Goal: Task Accomplishment & Management: Use online tool/utility

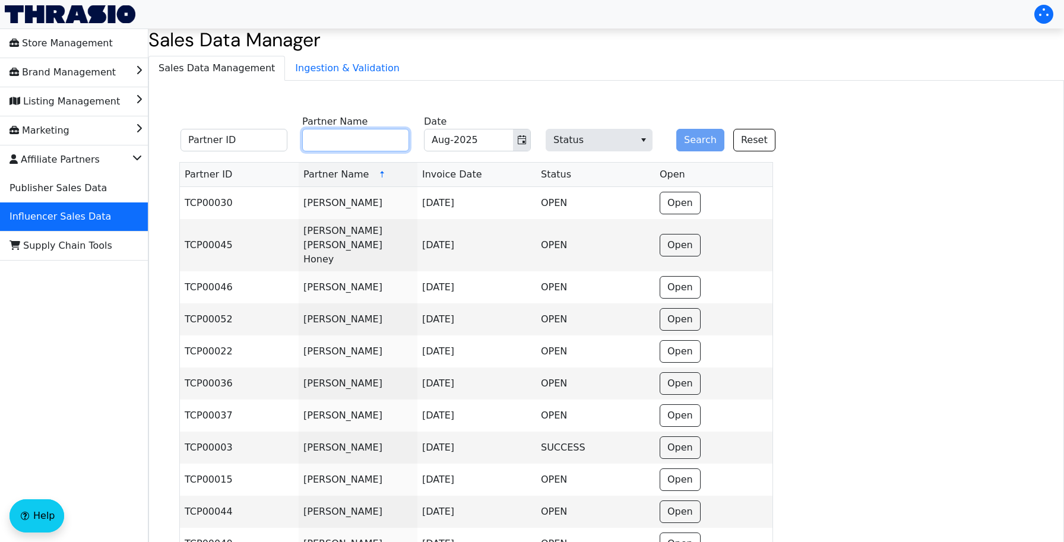
click at [356, 146] on input "Partner Name" at bounding box center [355, 140] width 107 height 23
paste input "[PERSON_NAME]"
click at [524, 140] on icon "Toggle calendar" at bounding box center [521, 139] width 9 height 9
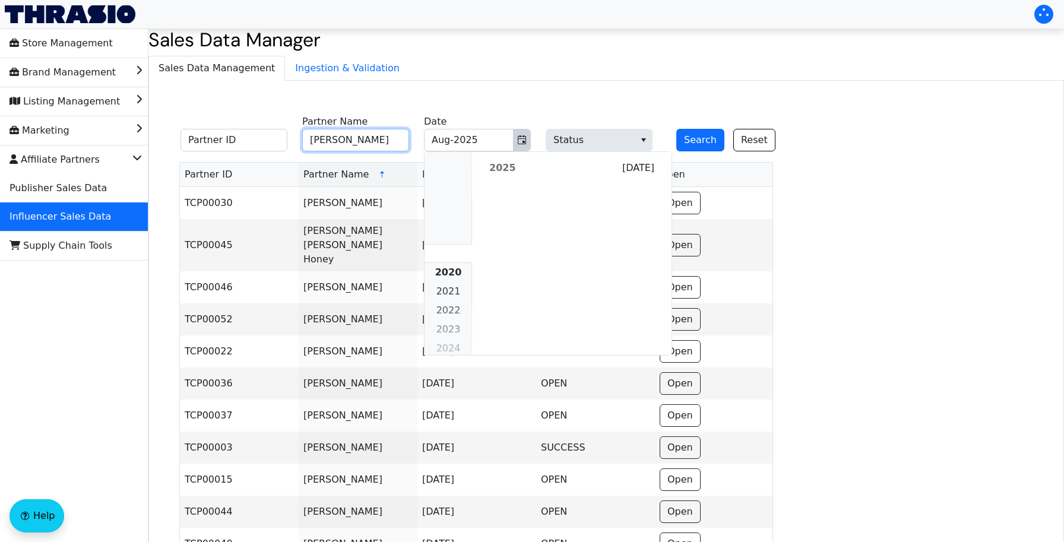
scroll to position [1083, 0]
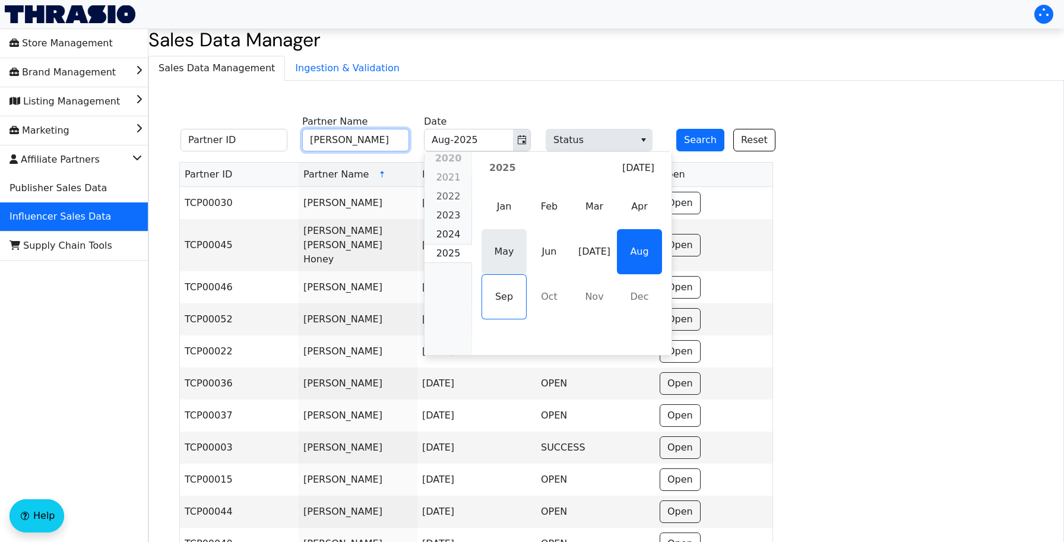
click at [512, 248] on span "May" at bounding box center [503, 251] width 45 height 45
type input "[PERSON_NAME]"
type input "May-2025"
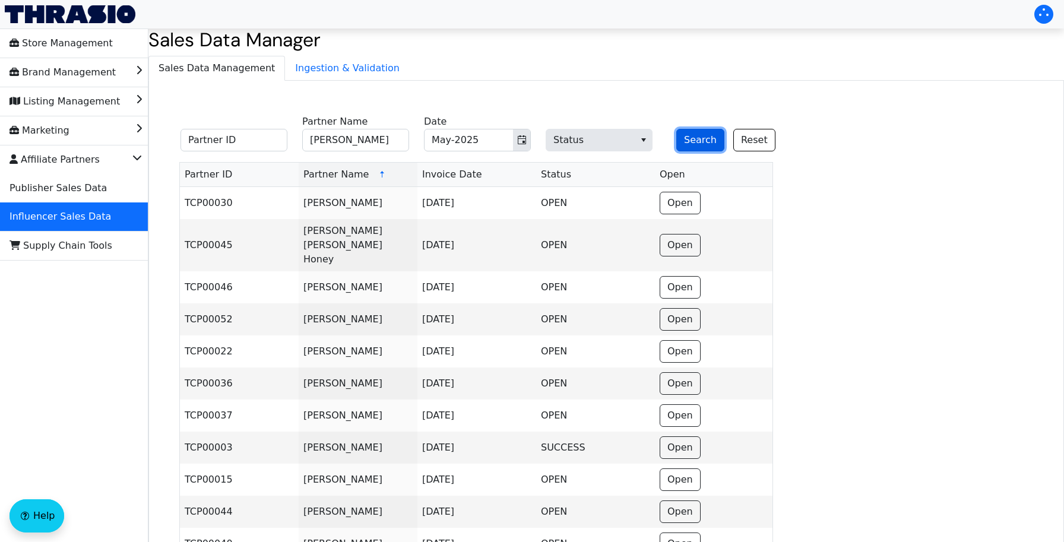
click at [692, 141] on button "Search" at bounding box center [700, 140] width 48 height 23
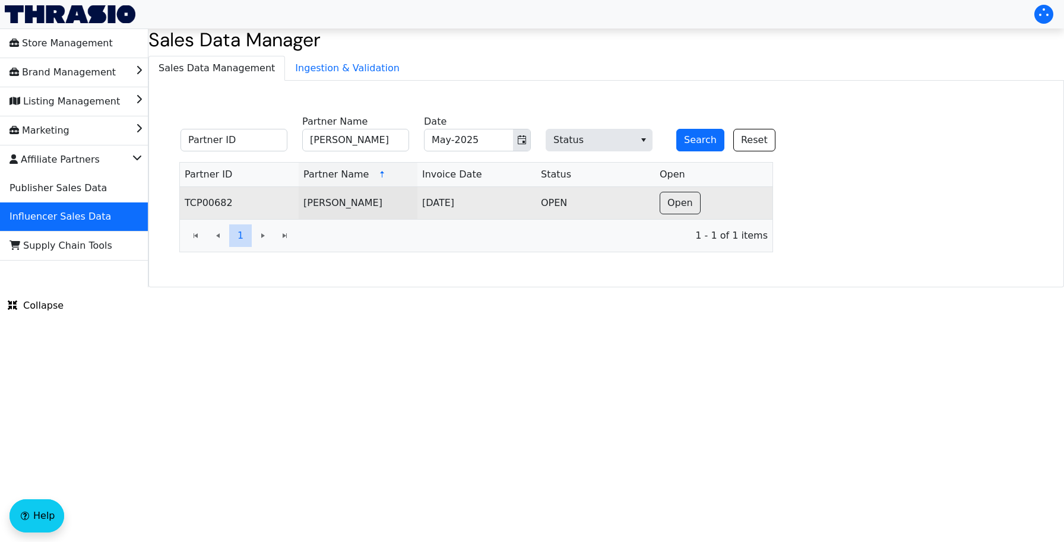
click at [658, 193] on td "Open" at bounding box center [714, 203] width 118 height 32
click at [671, 211] on button "Open" at bounding box center [680, 203] width 41 height 23
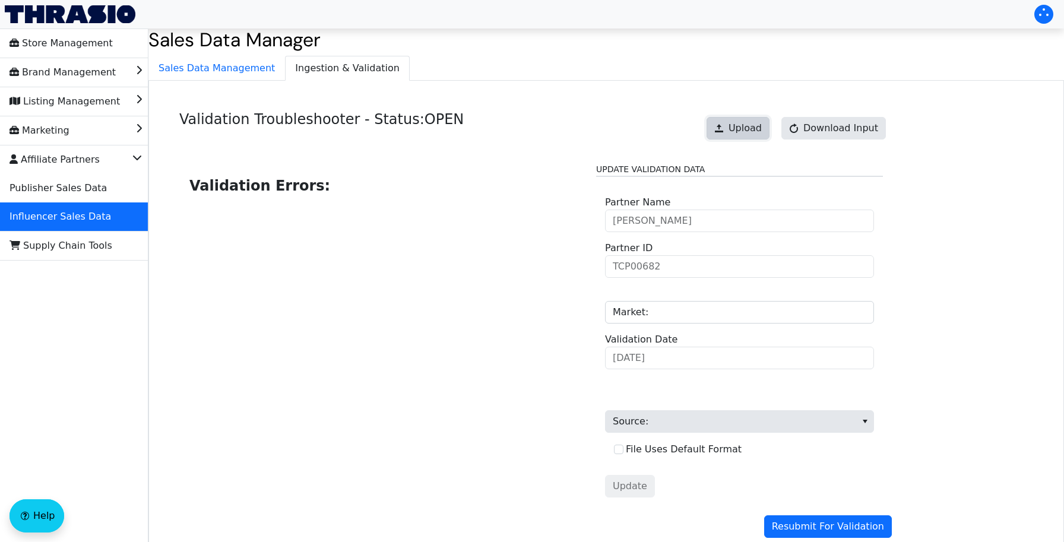
click at [762, 131] on span "Upload" at bounding box center [744, 128] width 33 height 14
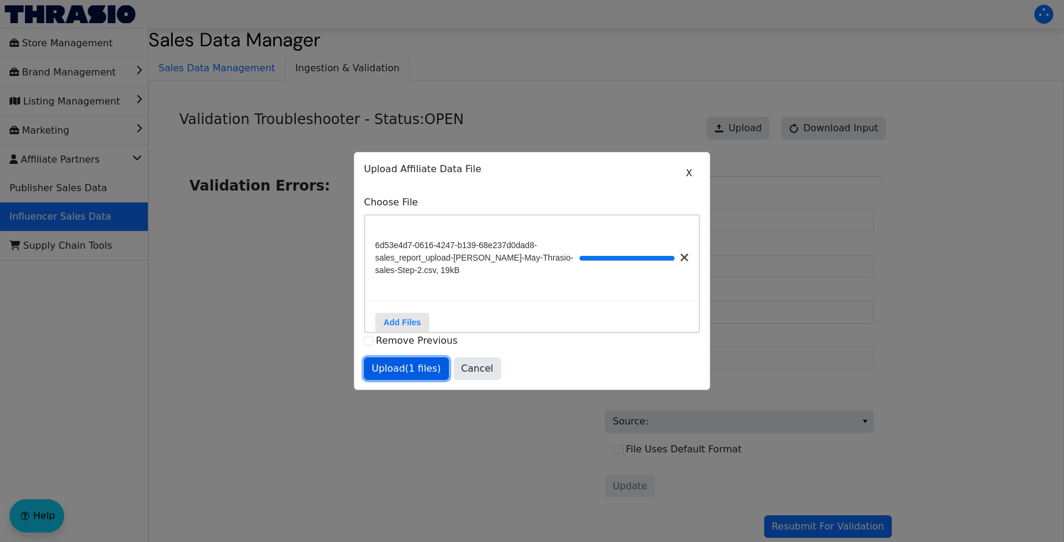
click at [406, 367] on span "Upload (1 files)" at bounding box center [406, 369] width 69 height 14
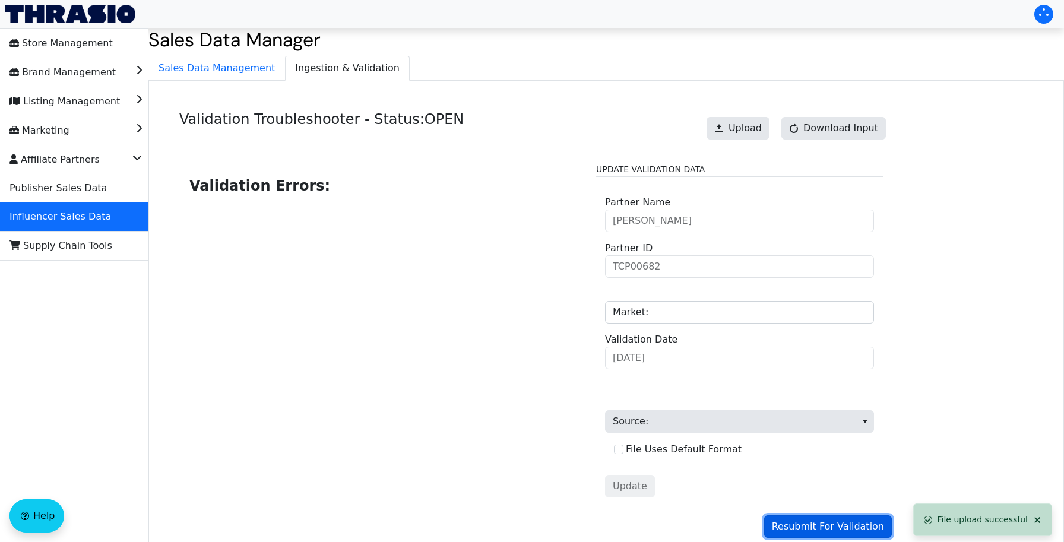
click at [794, 524] on span "Resubmit For Validation" at bounding box center [828, 526] width 112 height 14
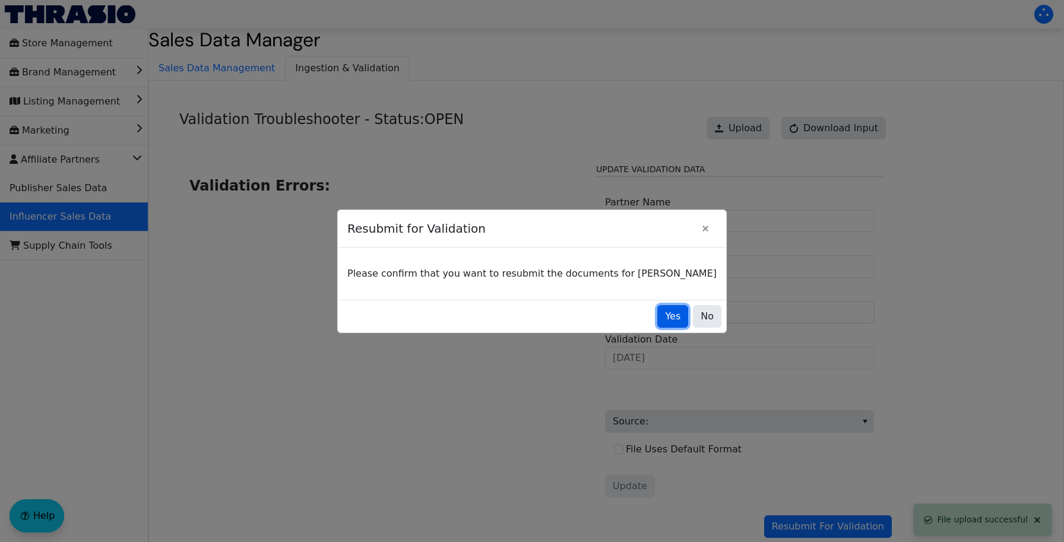
click at [665, 319] on span "Yes" at bounding box center [672, 316] width 15 height 14
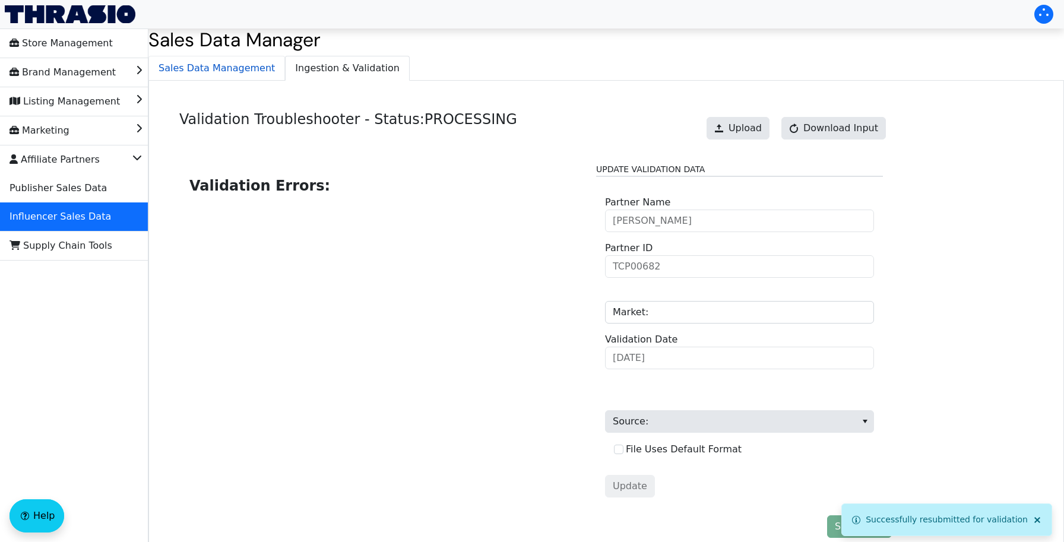
click at [205, 77] on span "Sales Data Management" at bounding box center [216, 68] width 135 height 24
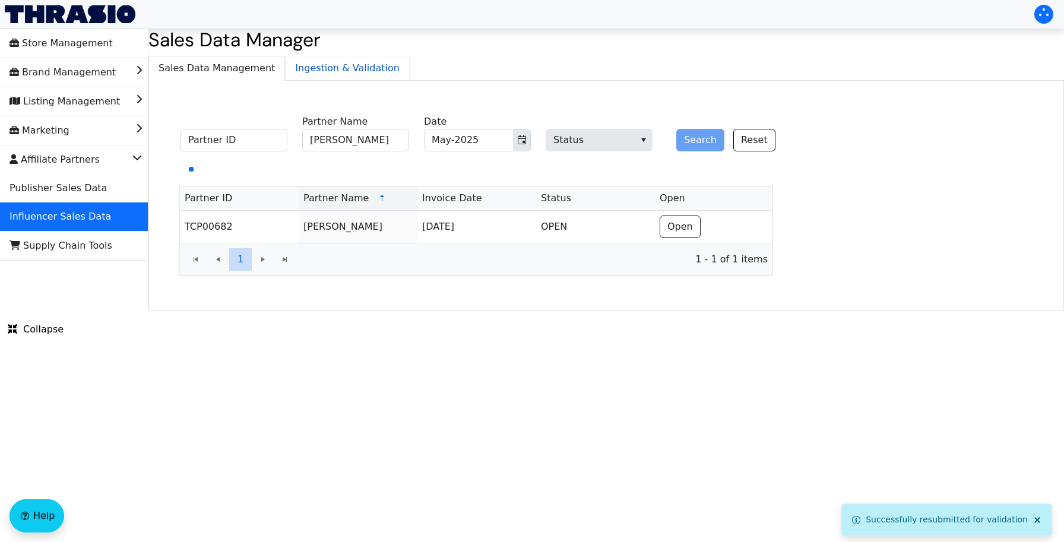
click at [312, 66] on span "Ingestion & Validation" at bounding box center [347, 68] width 123 height 24
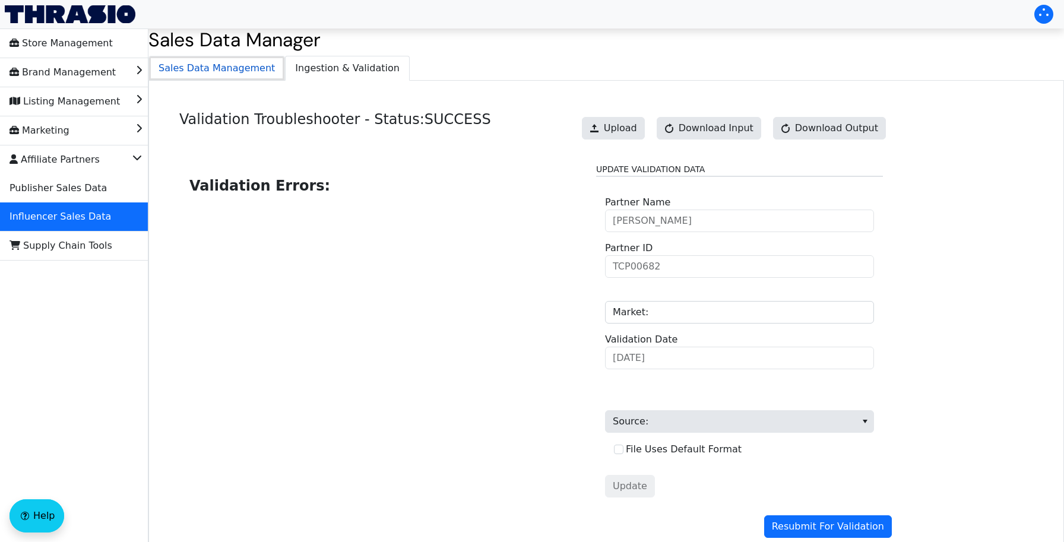
click at [217, 66] on span "Sales Data Management" at bounding box center [216, 68] width 135 height 24
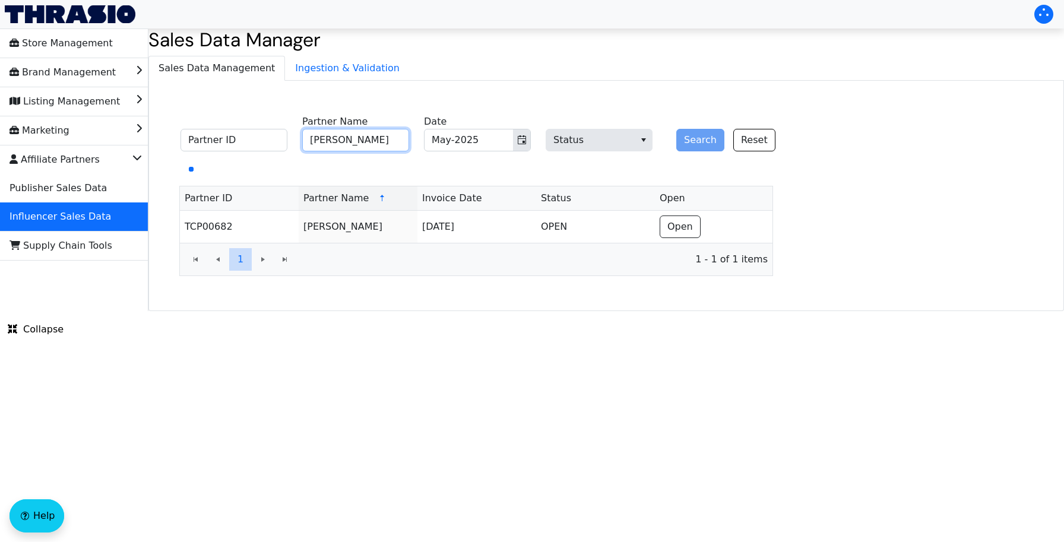
click at [385, 140] on input "[PERSON_NAME]" at bounding box center [355, 140] width 107 height 23
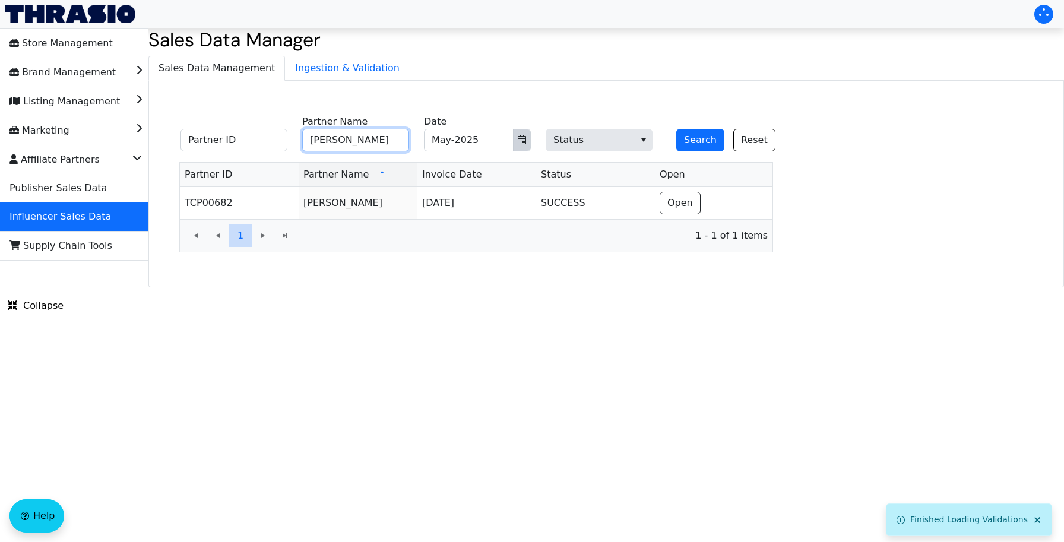
click at [517, 144] on icon "Toggle calendar" at bounding box center [521, 139] width 9 height 9
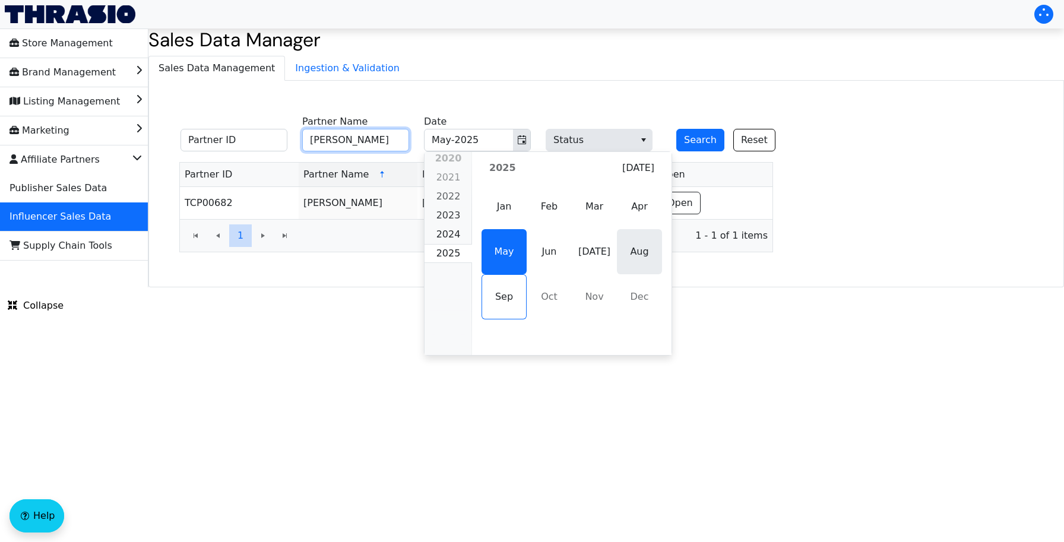
click at [619, 262] on span "Aug" at bounding box center [639, 251] width 45 height 45
type input "[PERSON_NAME]"
type input "Aug-2025"
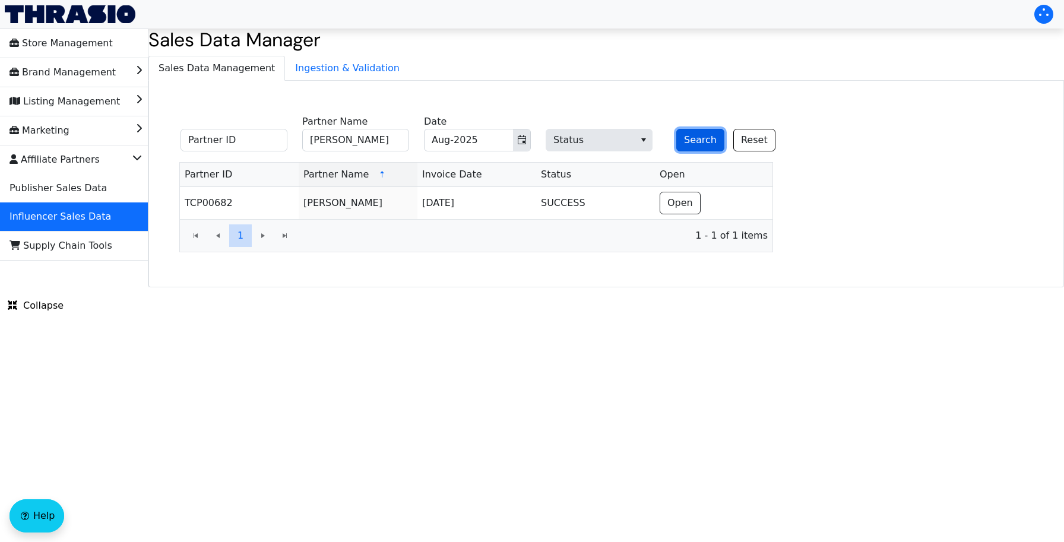
click at [696, 142] on button "Search" at bounding box center [700, 140] width 48 height 23
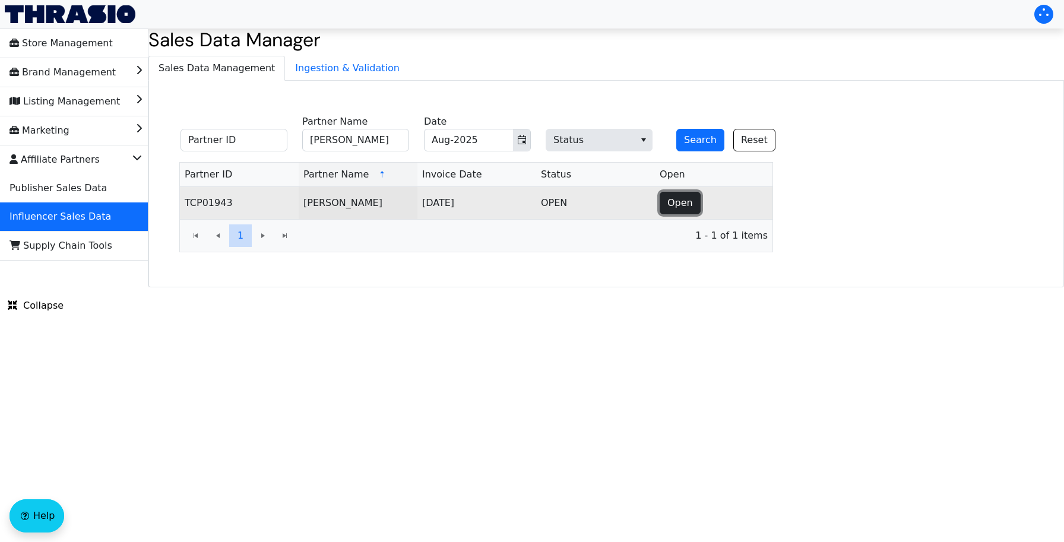
click at [683, 201] on span "Open" at bounding box center [680, 203] width 26 height 14
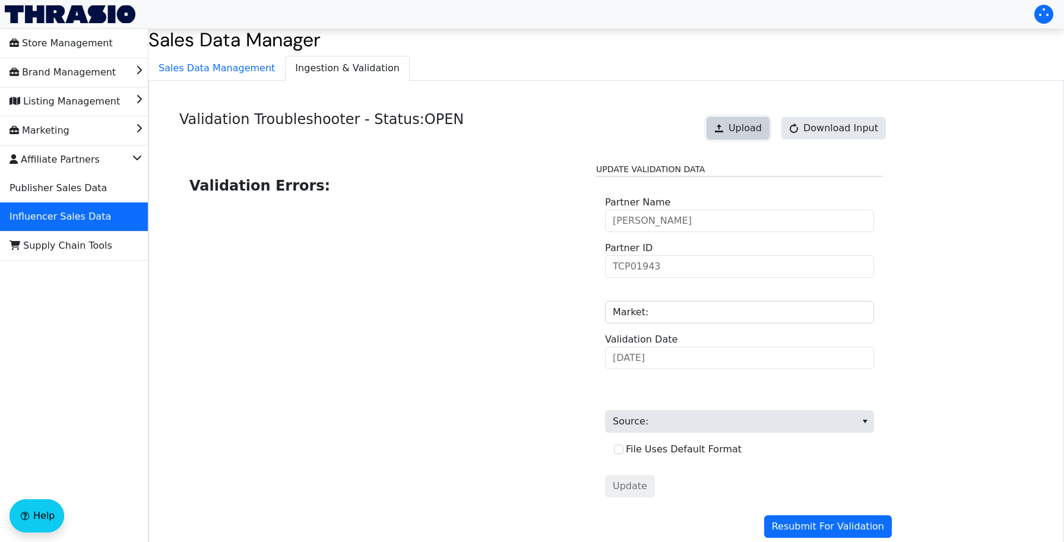
click at [753, 127] on span "Upload" at bounding box center [744, 128] width 33 height 14
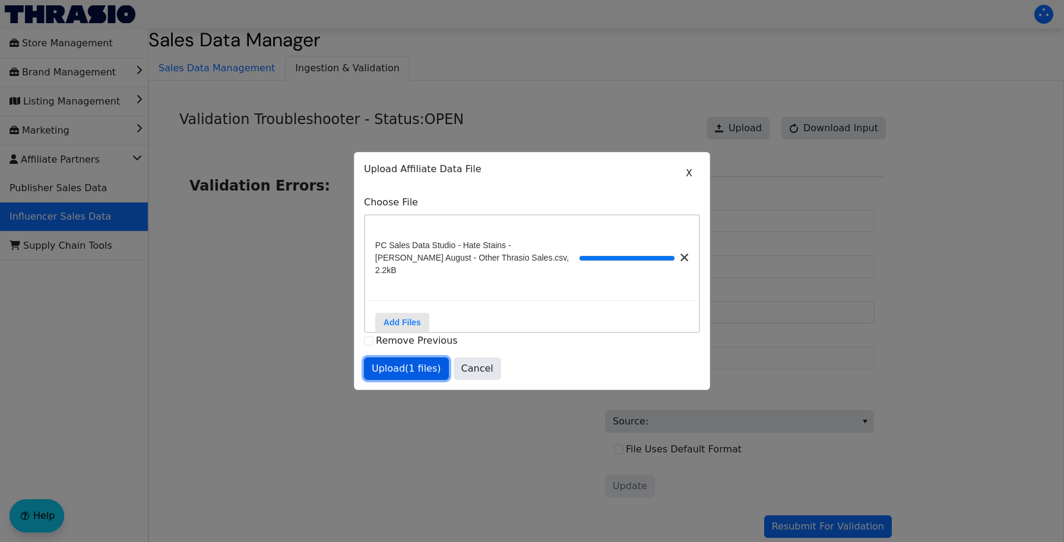
click at [407, 365] on span "Upload (1 files)" at bounding box center [406, 369] width 69 height 14
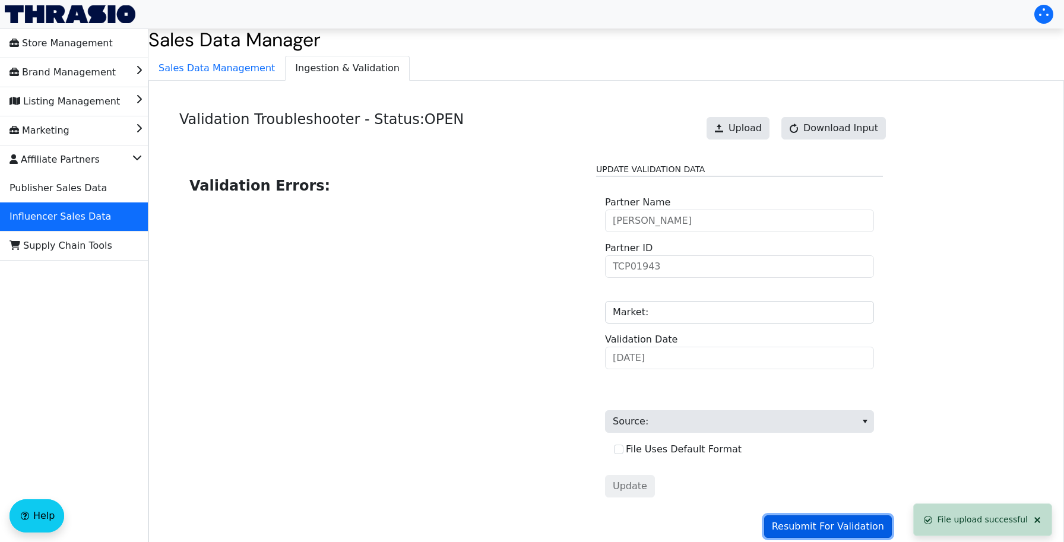
click at [820, 532] on span "Resubmit For Validation" at bounding box center [828, 526] width 112 height 14
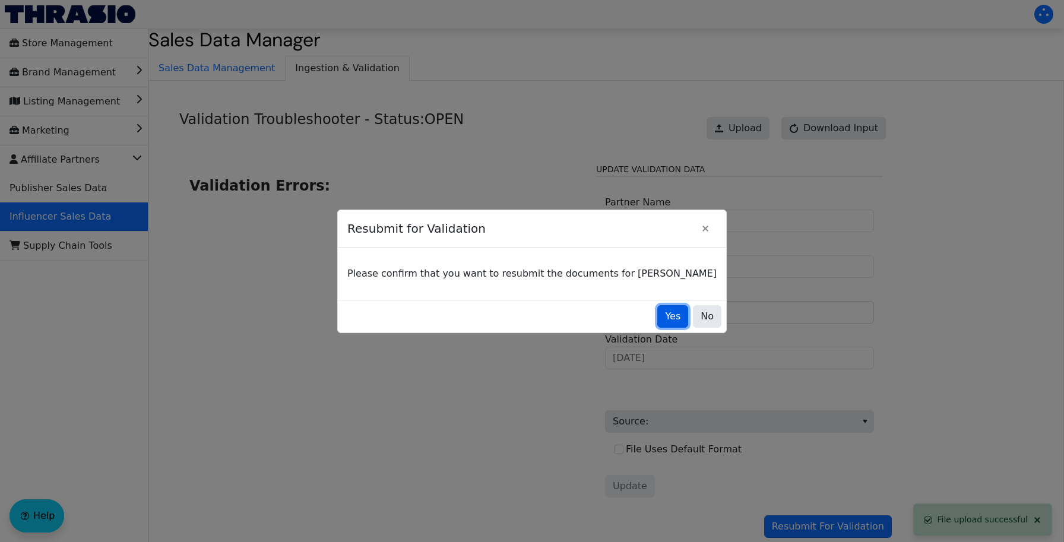
click at [665, 319] on span "Yes" at bounding box center [672, 316] width 15 height 14
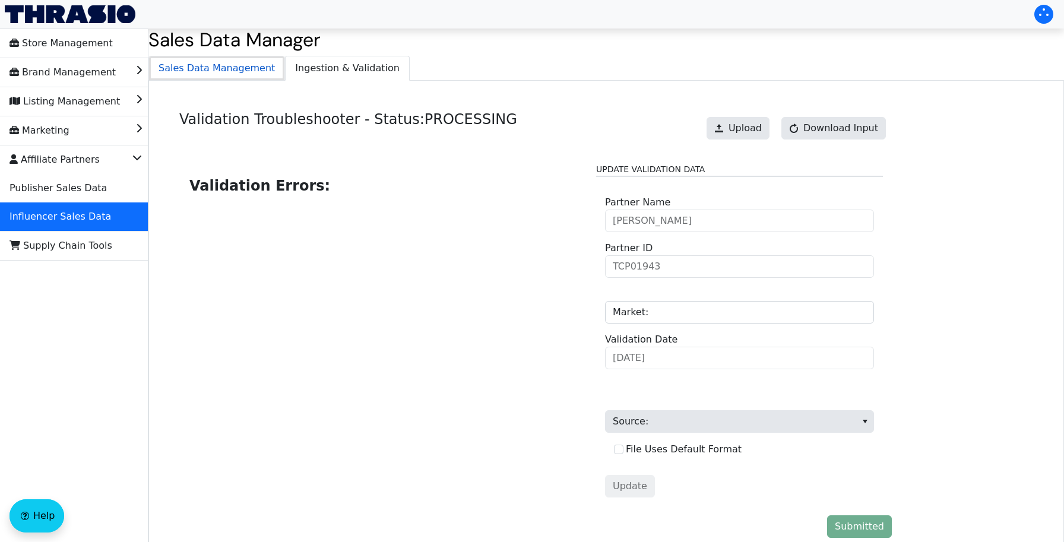
click at [251, 63] on span "Sales Data Management" at bounding box center [216, 68] width 135 height 24
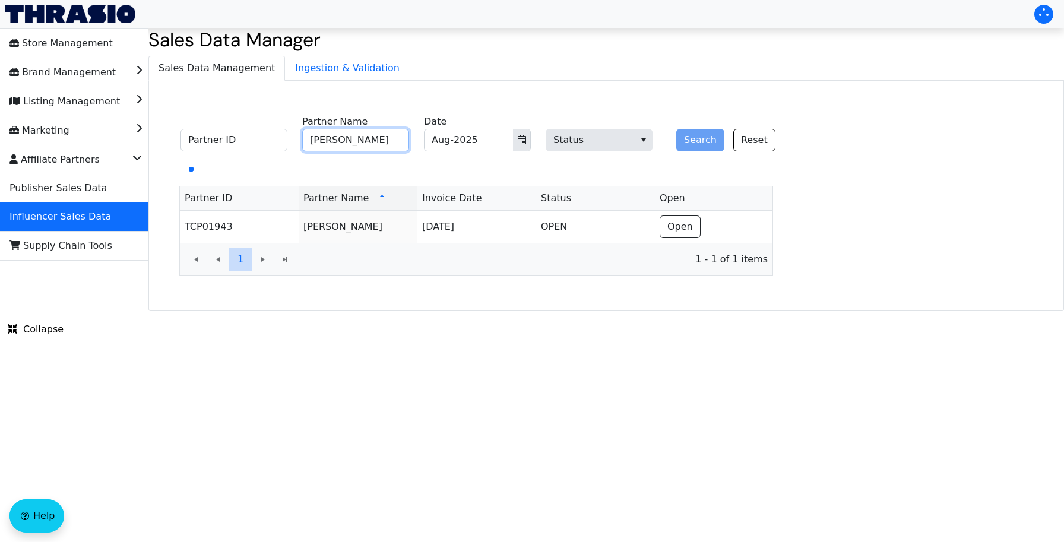
click at [376, 140] on input "[PERSON_NAME]" at bounding box center [355, 140] width 107 height 23
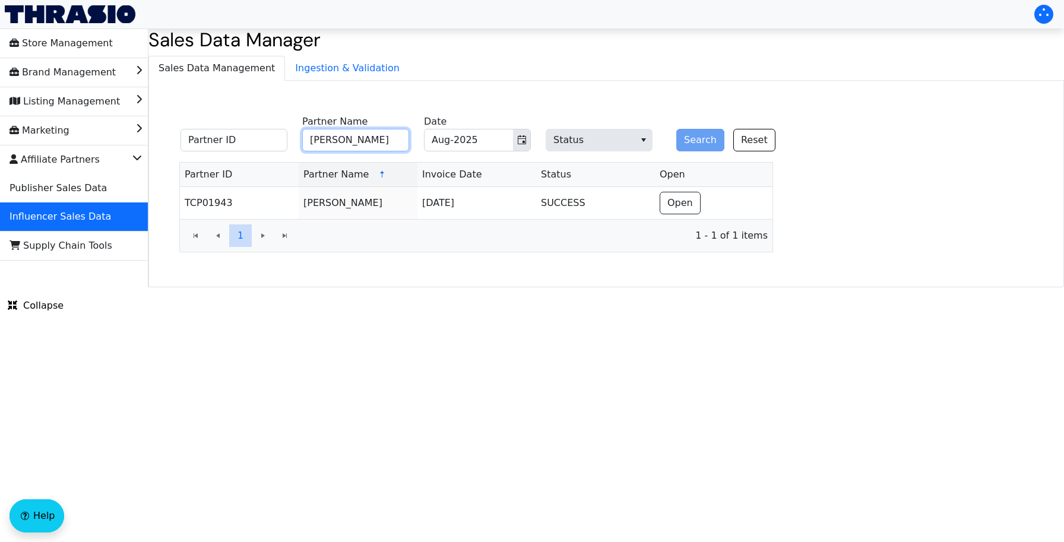
paste input "[PERSON_NAME]"
type input "[PERSON_NAME]"
click at [521, 135] on icon "Toggle calendar" at bounding box center [521, 139] width 9 height 9
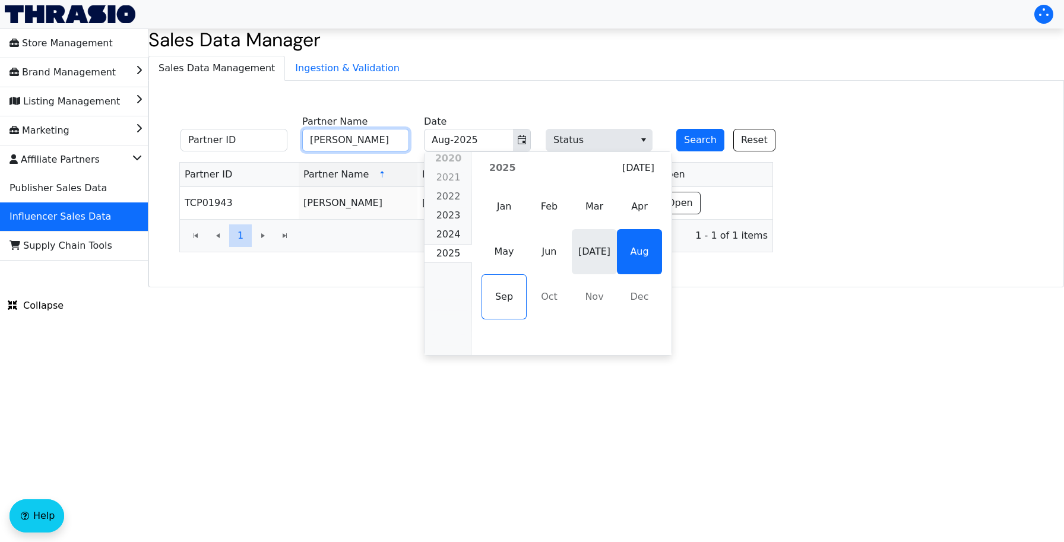
click at [586, 251] on span "[DATE]" at bounding box center [594, 251] width 45 height 45
type input "[DATE]-2025"
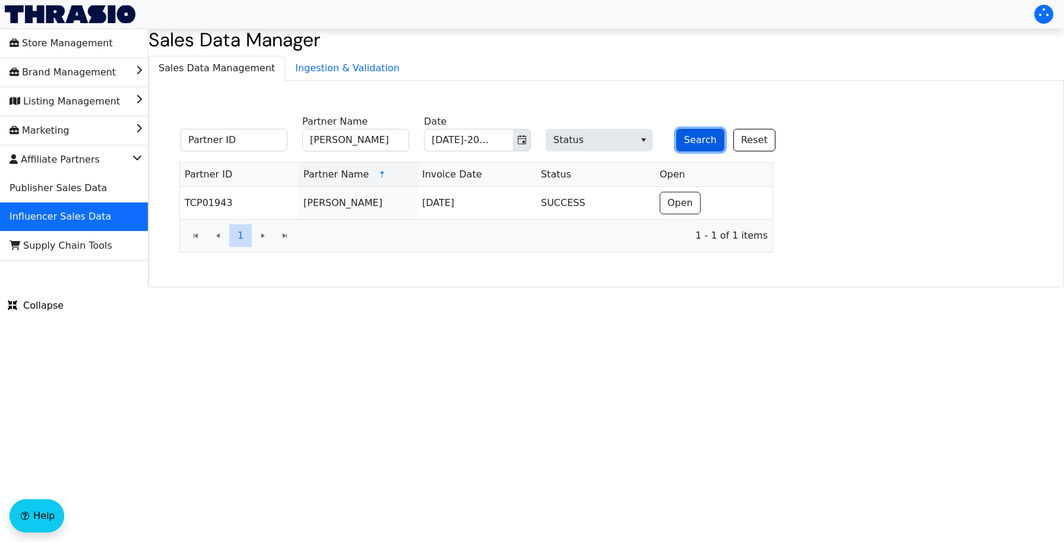
click at [696, 149] on button "Search" at bounding box center [700, 140] width 48 height 23
